Goal: Ask a question

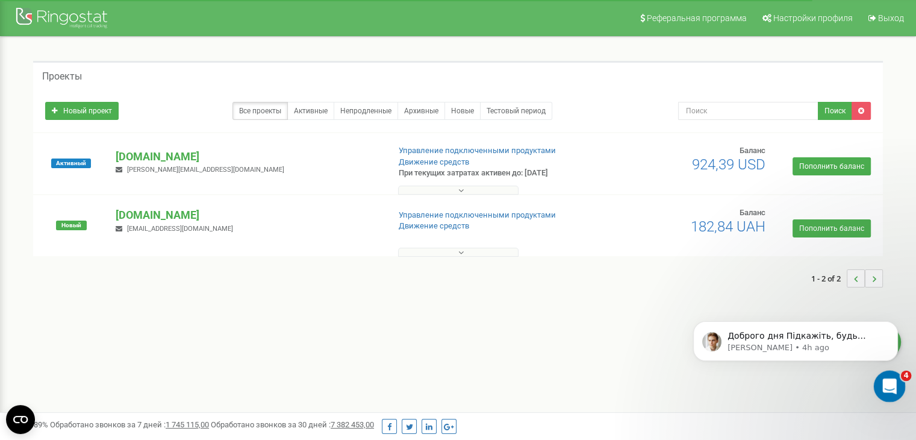
drag, startPoint x: 873, startPoint y: 370, endPoint x: 880, endPoint y: 383, distance: 14.8
click at [878, 383] on div "Open Intercom Messenger" at bounding box center [888, 384] width 40 height 40
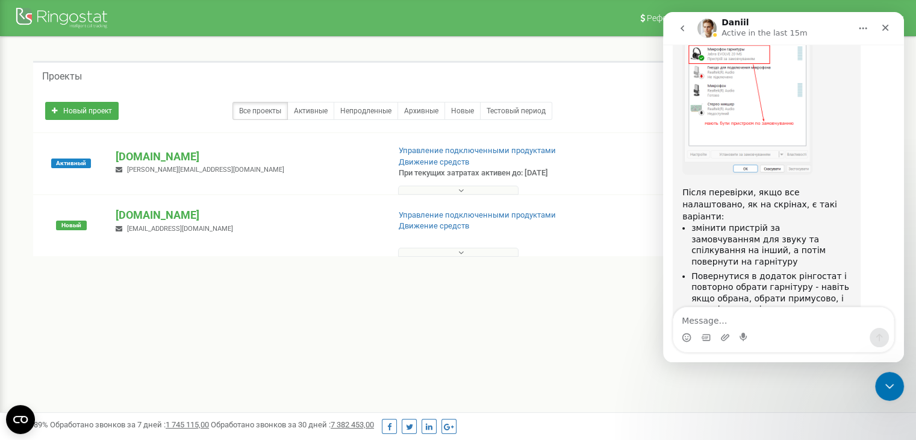
scroll to position [4122, 0]
type textarea "так, нічого не допомогає"
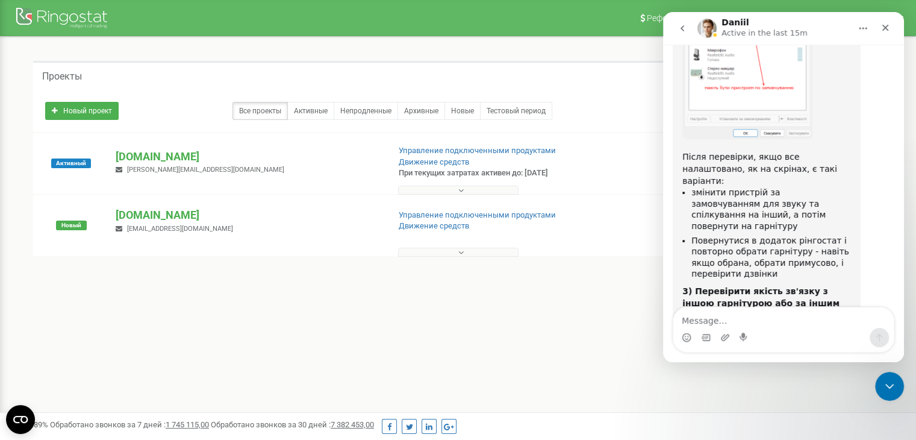
scroll to position [4159, 0]
type textarea "проблема періодично у різних менеджерів"
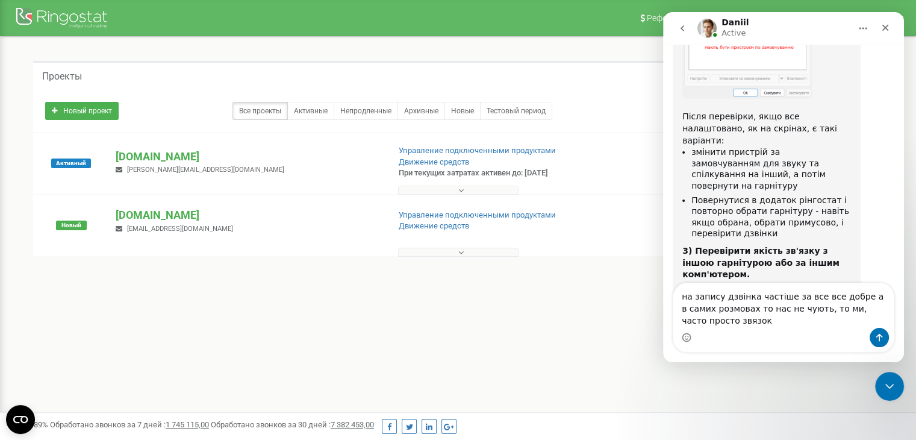
scroll to position [4210, 0]
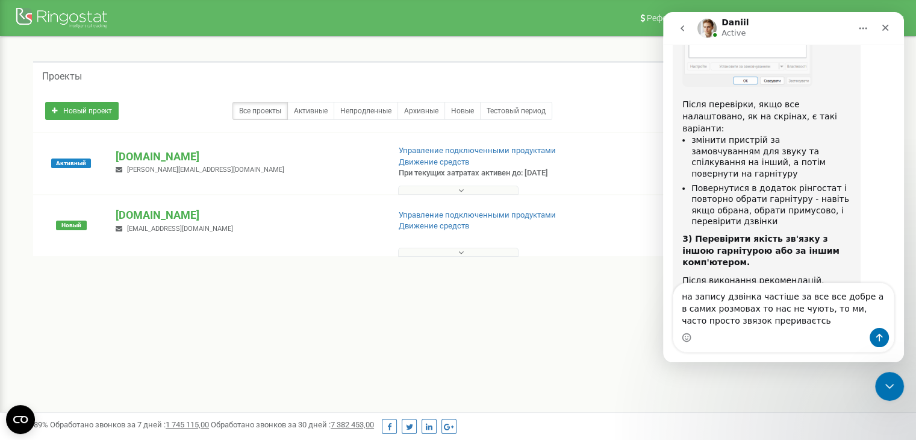
type textarea "на запису дзвінка частіше за все все добре а в самих розмовах то нас не чують, …"
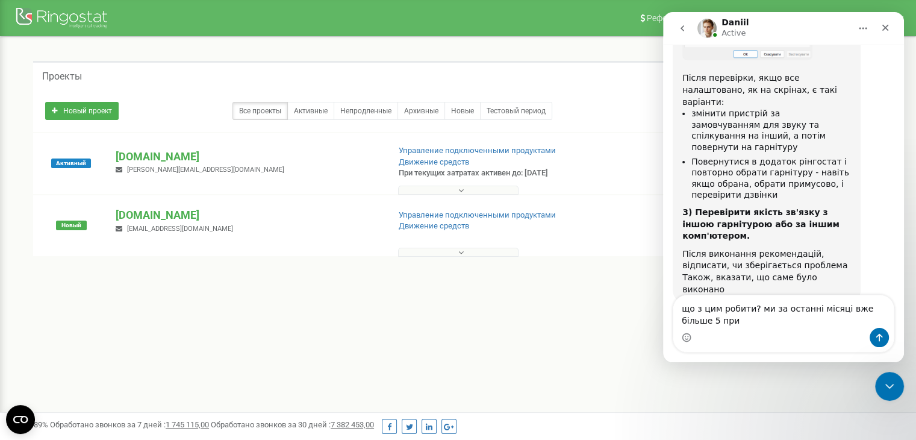
scroll to position [4249, 0]
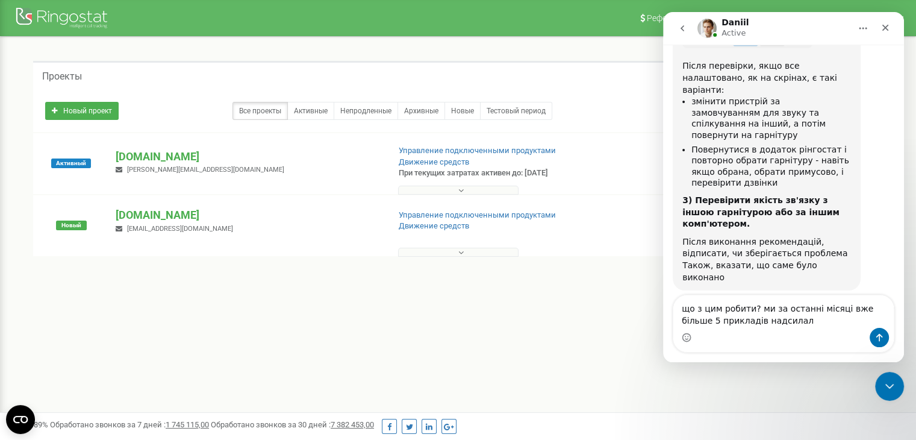
type textarea "що з цим робити? ми за останні місяці вже більше 5 прикладів надсилали"
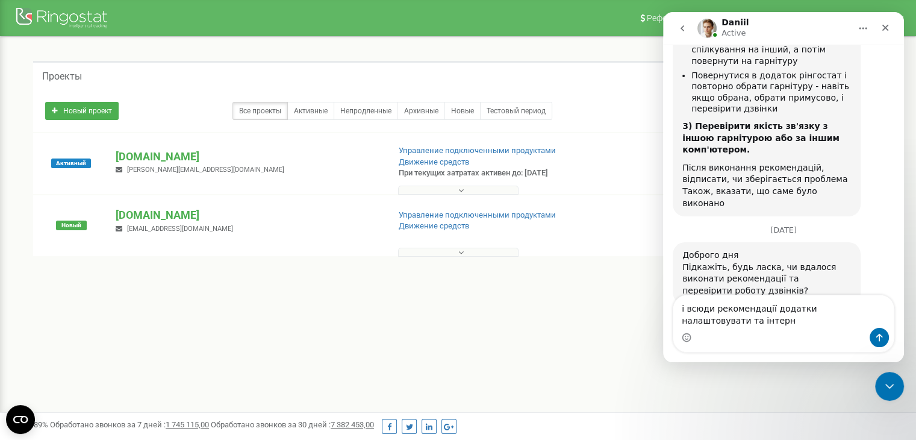
scroll to position [4335, 0]
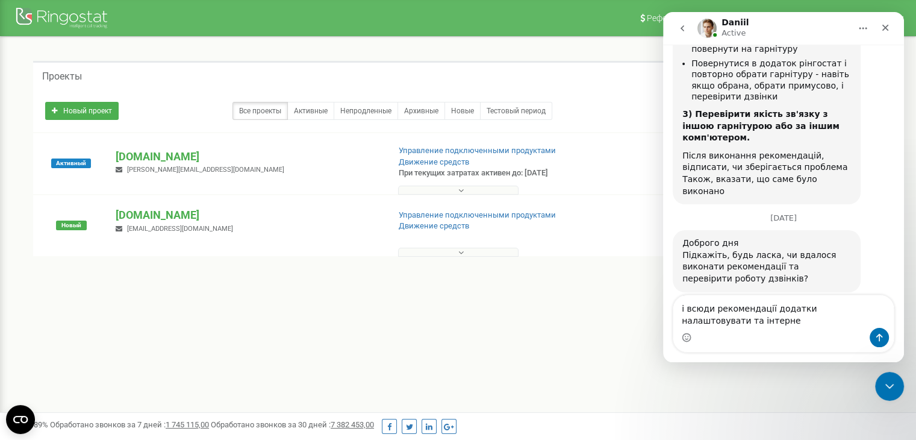
type textarea "і всюди рекомендації додатки налаштовувати та інтернет"
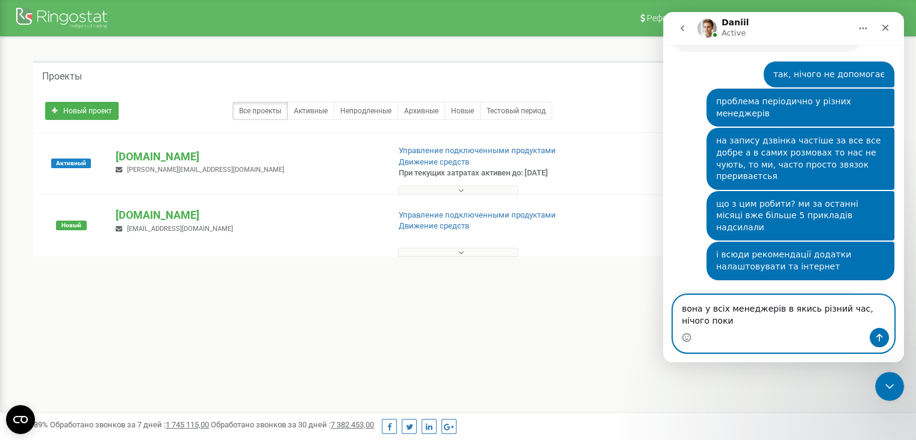
scroll to position [4600, 0]
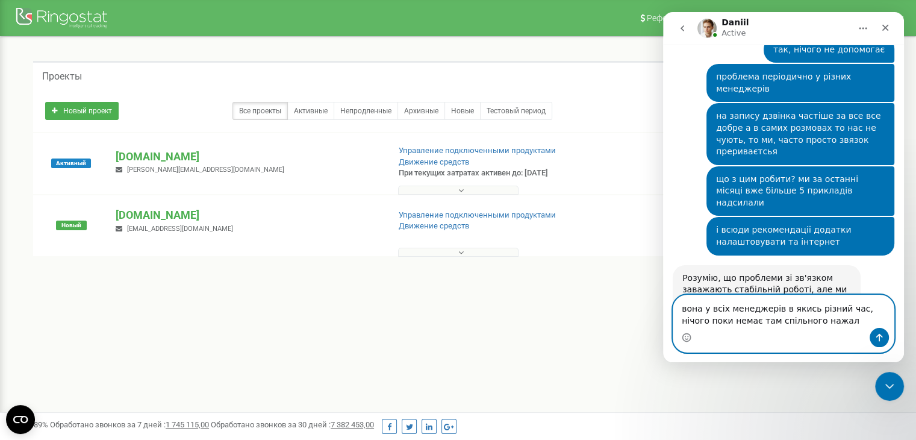
type textarea "вона у всіх менеджерів в якись різний час, нічого поки немає там спільного нажа…"
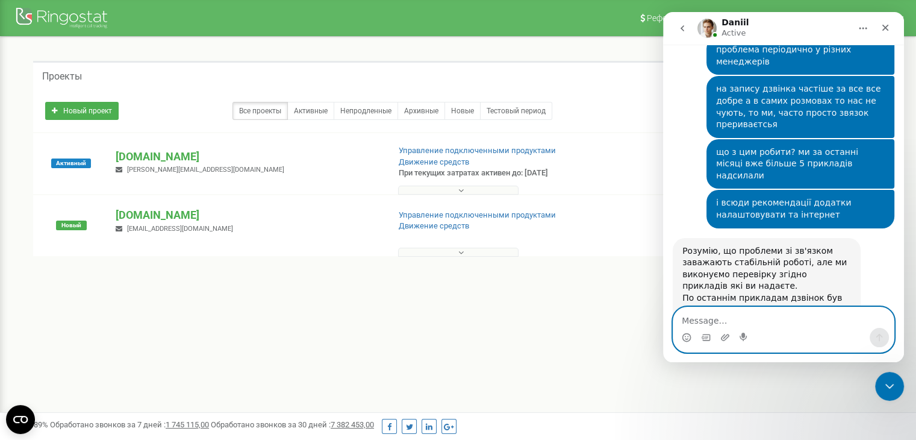
scroll to position [4635, 0]
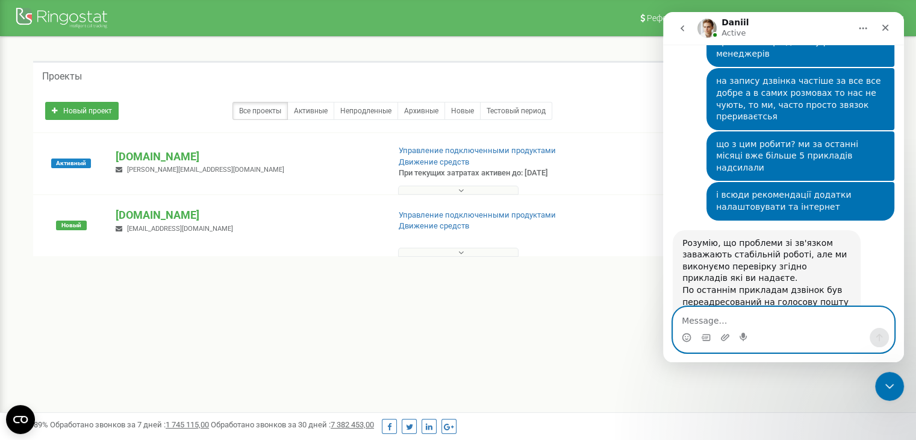
click at [841, 323] on textarea "Message…" at bounding box center [783, 317] width 220 height 20
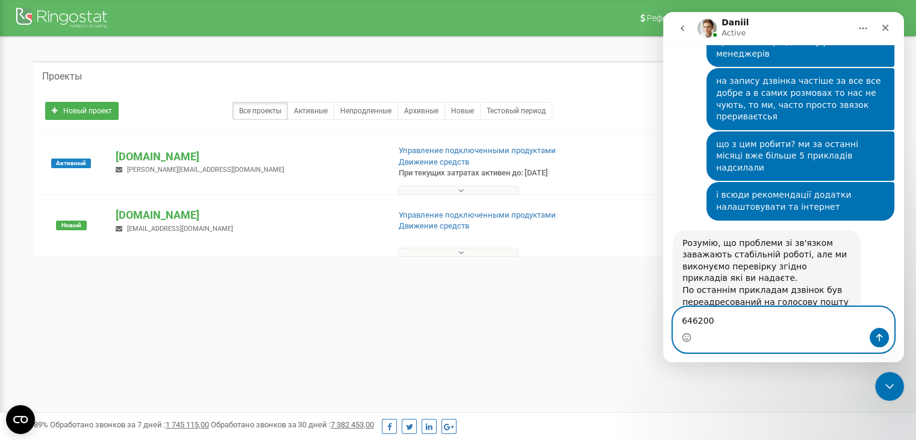
click at [721, 320] on textarea "646200" at bounding box center [783, 317] width 220 height 20
type textarea "6462008854"
click at [833, 313] on textarea "6462008854" at bounding box center [783, 317] width 220 height 20
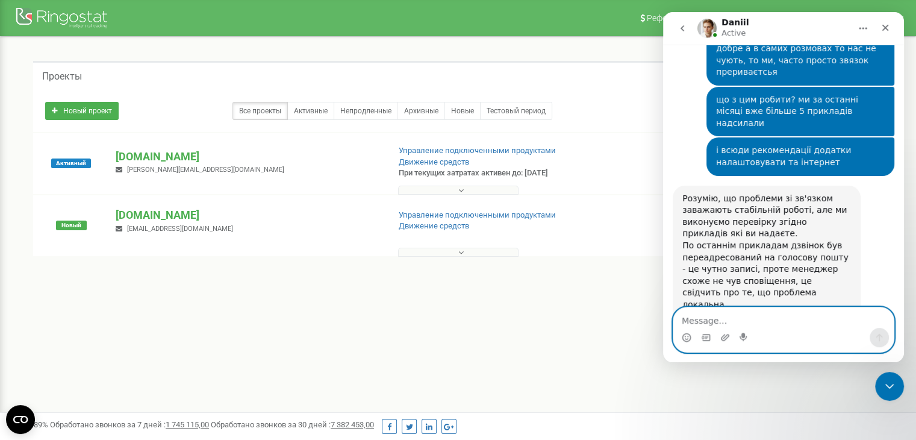
scroll to position [4713, 0]
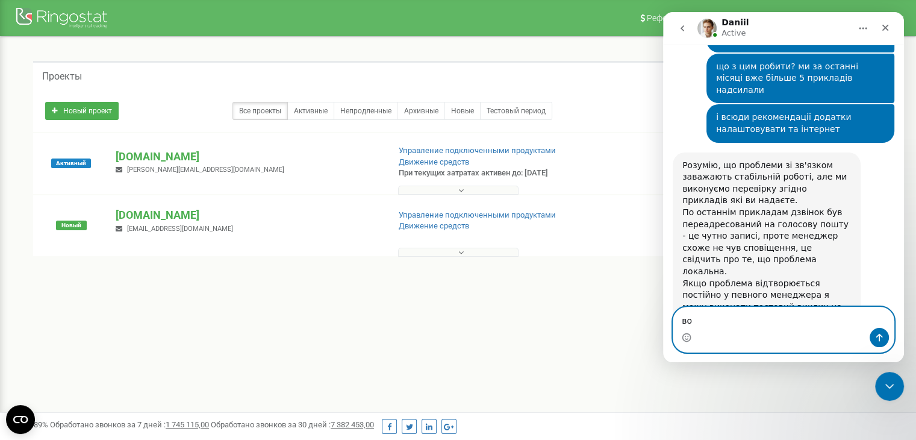
type textarea "в"
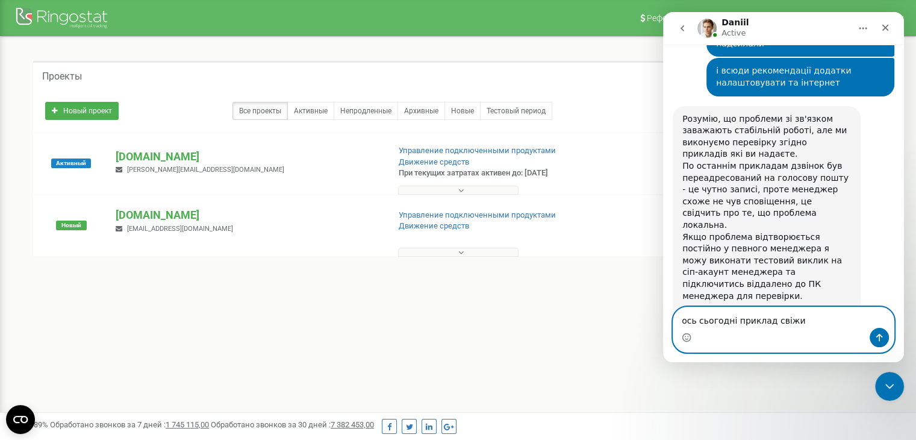
type textarea "ось сьогодні приклад свіжий"
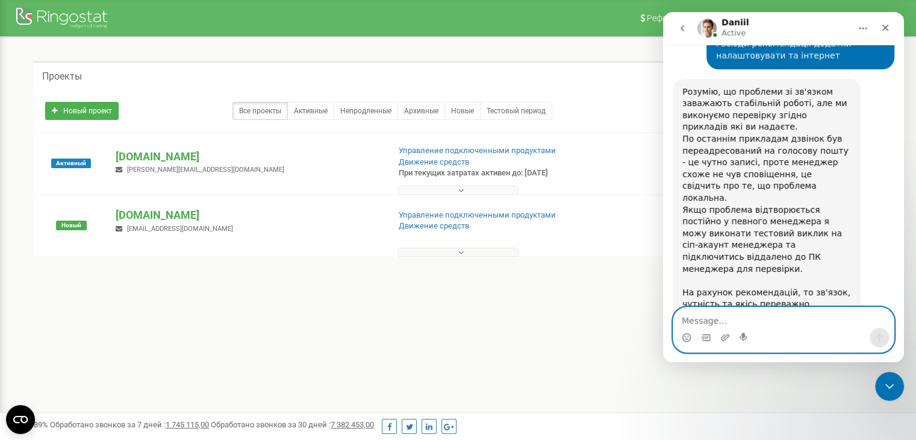
scroll to position [4776, 0]
